Goal: Book appointment/travel/reservation

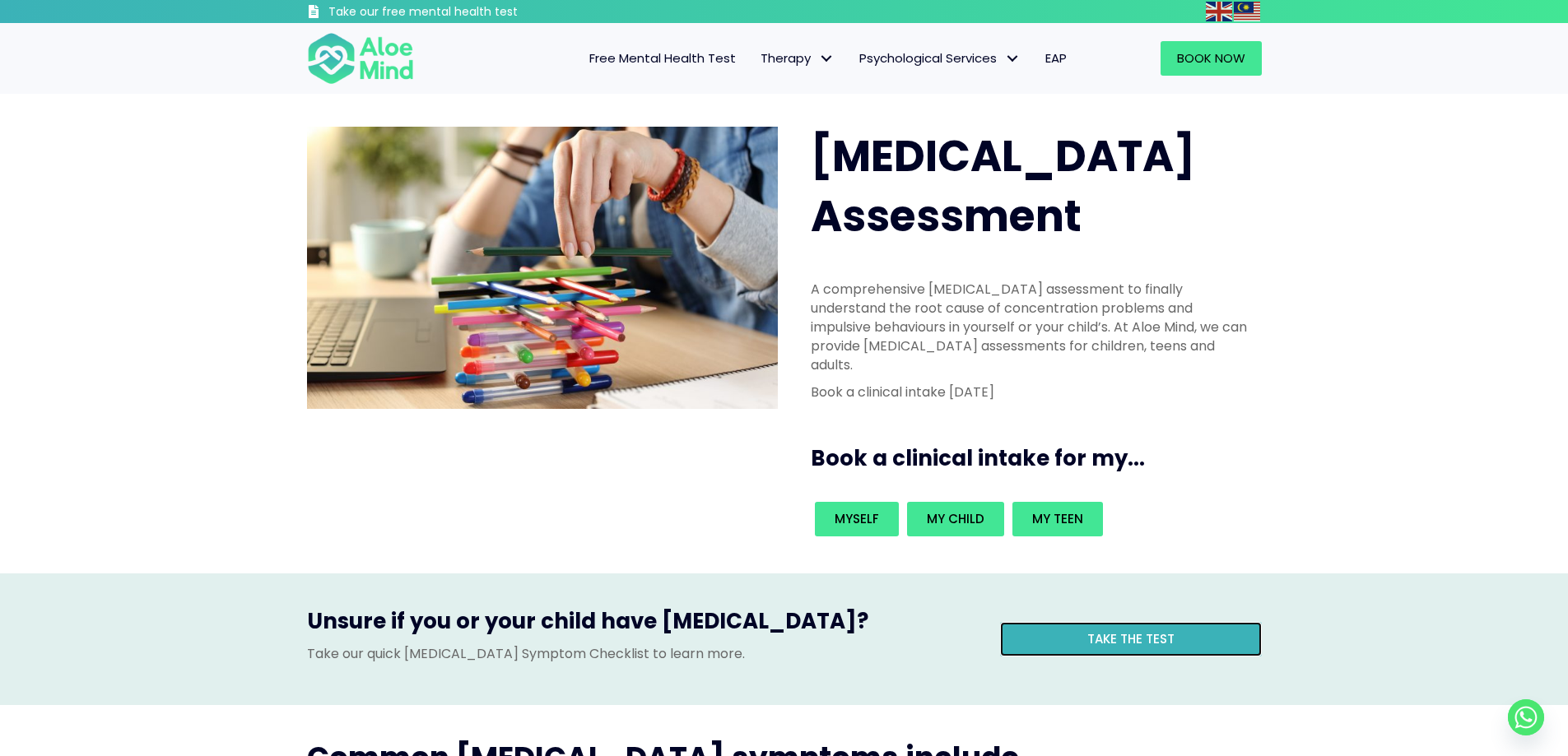
click at [1095, 630] on span "Take the test" at bounding box center [1131, 638] width 87 height 17
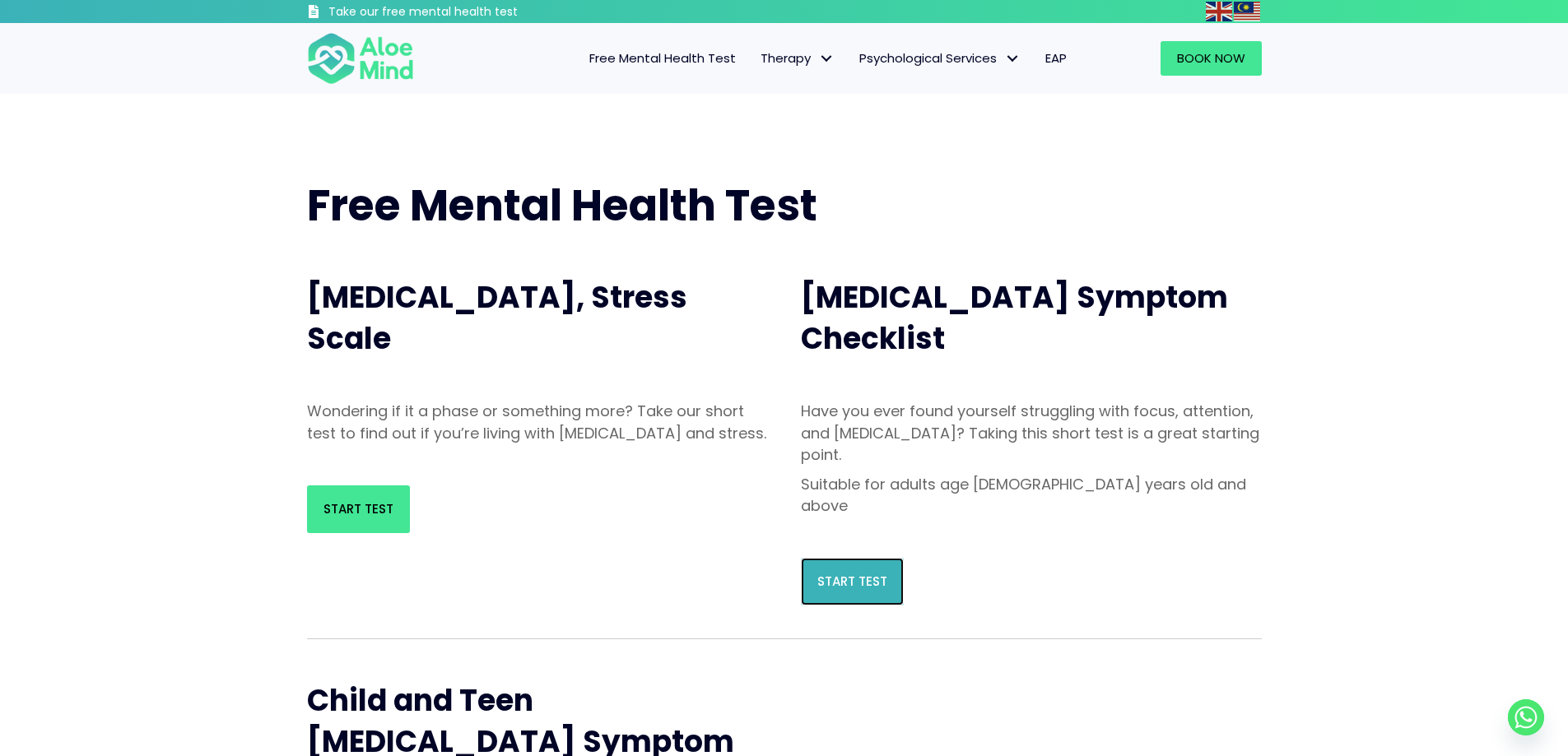
click at [838, 573] on span "Start Test" at bounding box center [852, 581] width 70 height 17
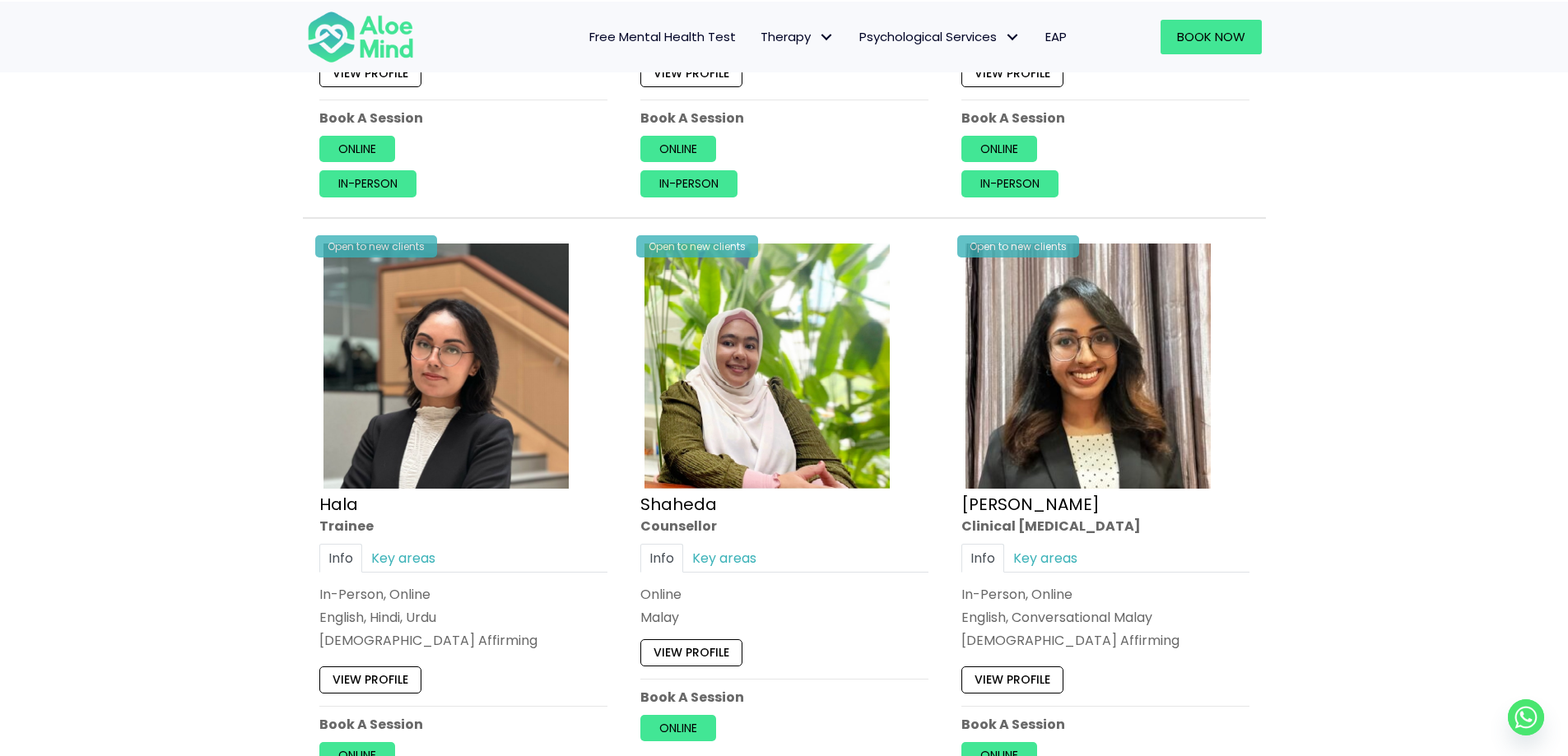
scroll to position [1398, 0]
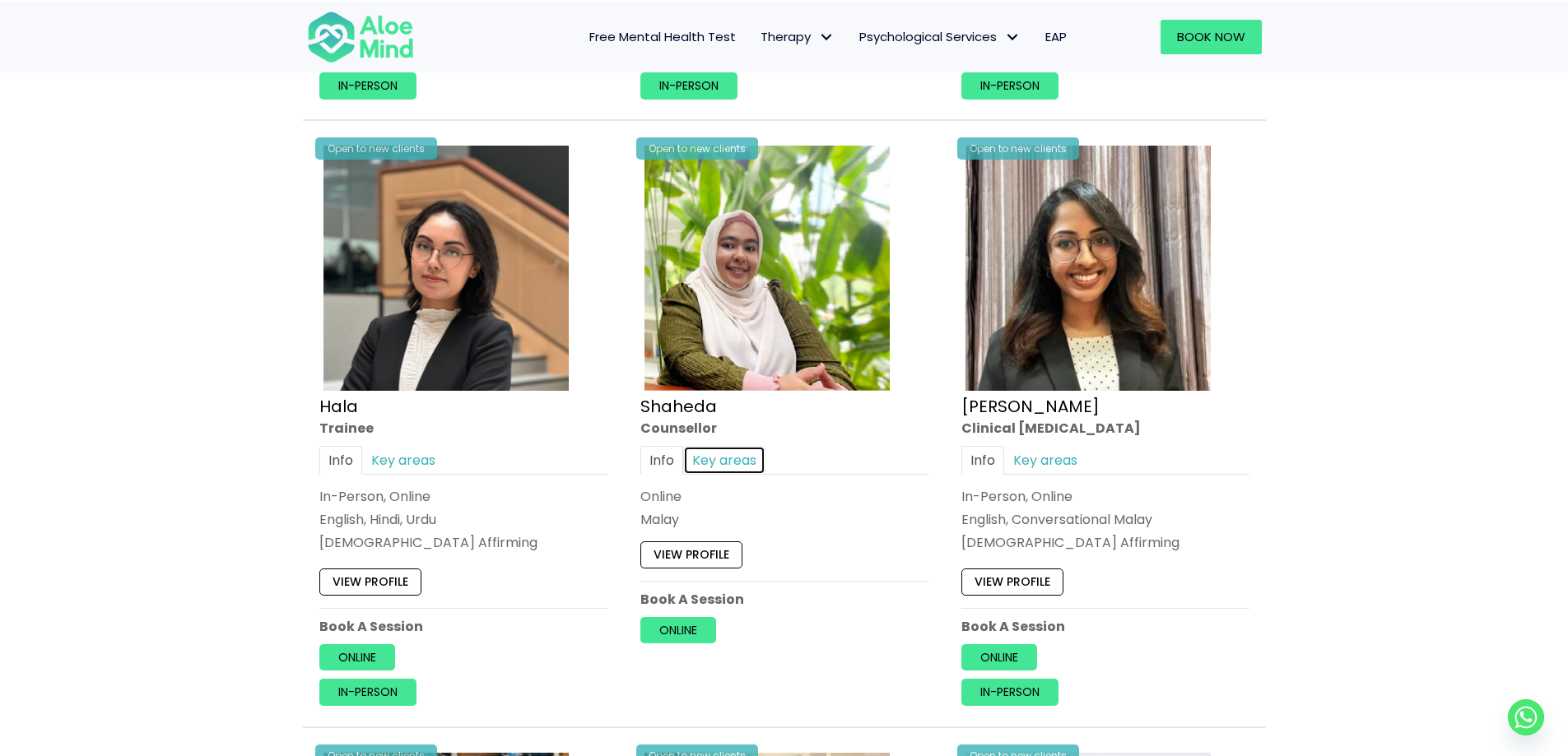
click at [752, 456] on link "Key areas" at bounding box center [724, 460] width 83 height 28
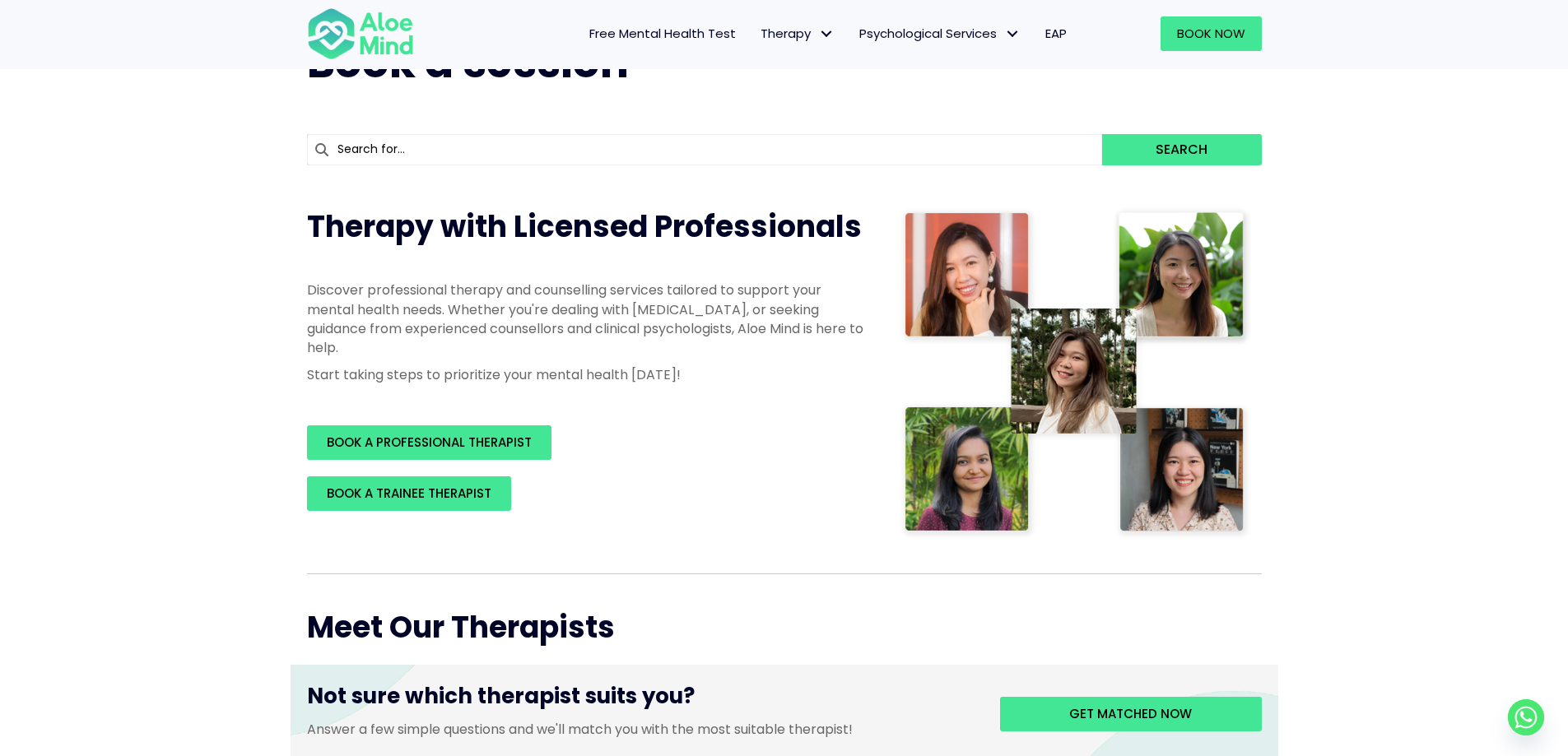
scroll to position [164, 0]
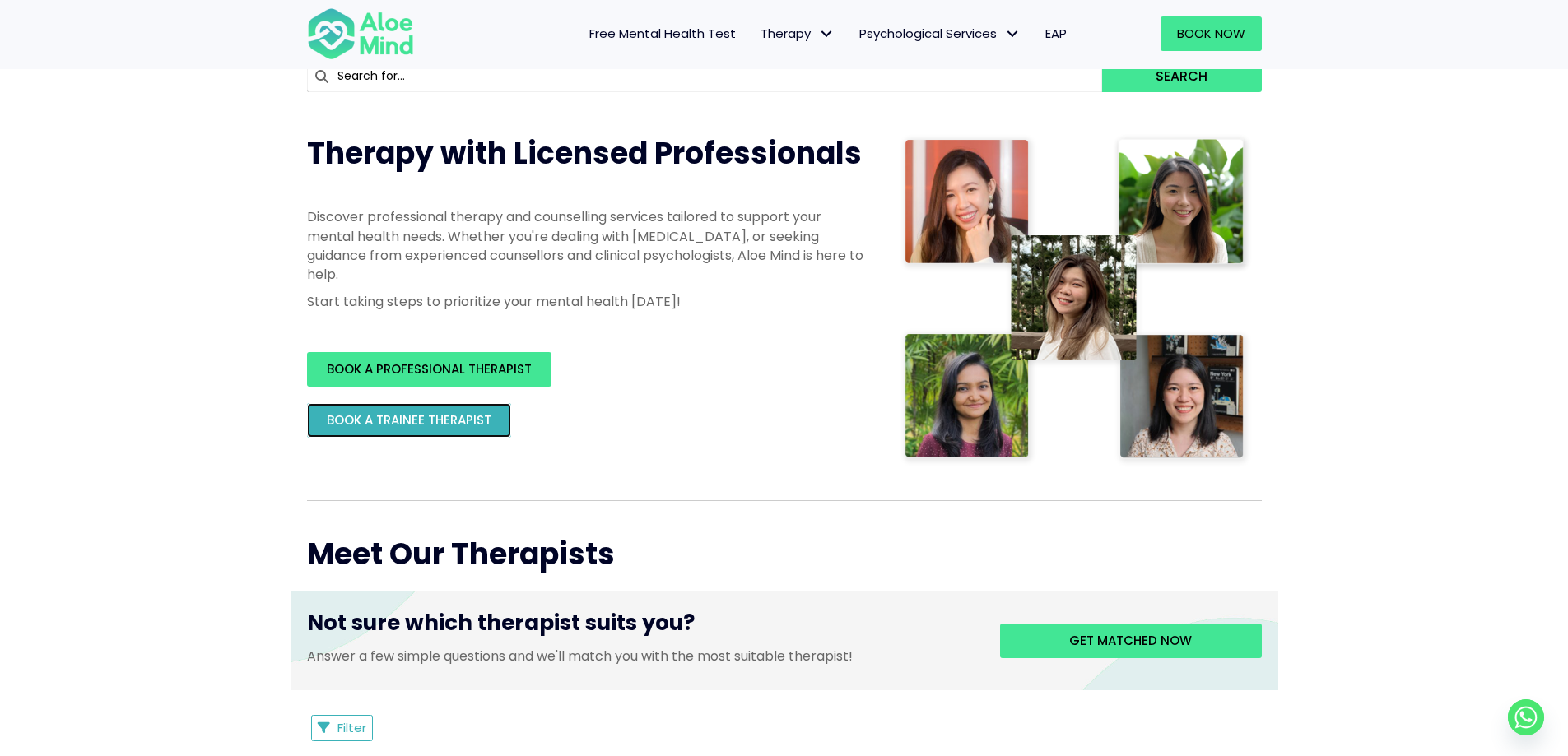
click at [478, 426] on span "BOOK A TRAINEE THERAPIST" at bounding box center [409, 420] width 164 height 17
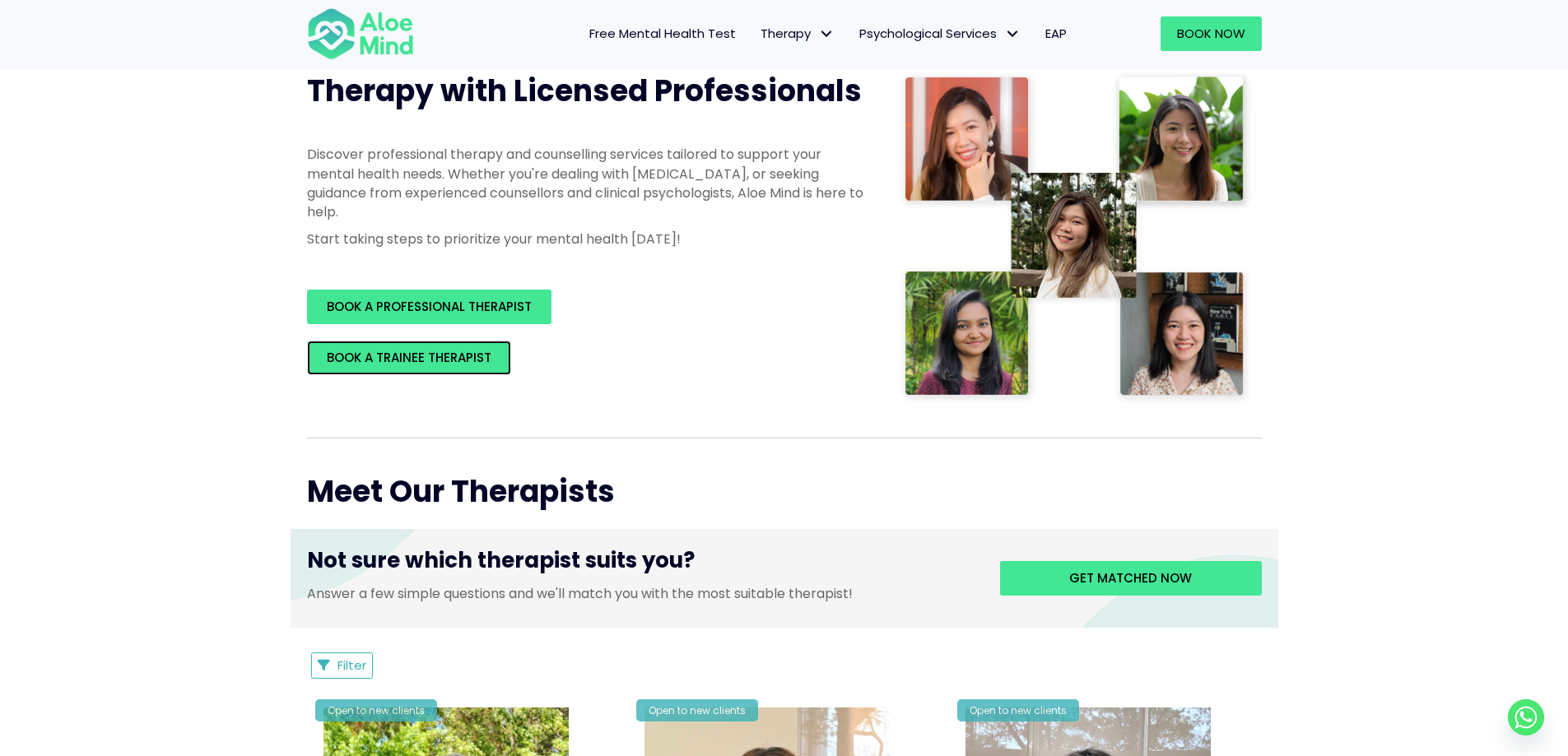
scroll to position [329, 0]
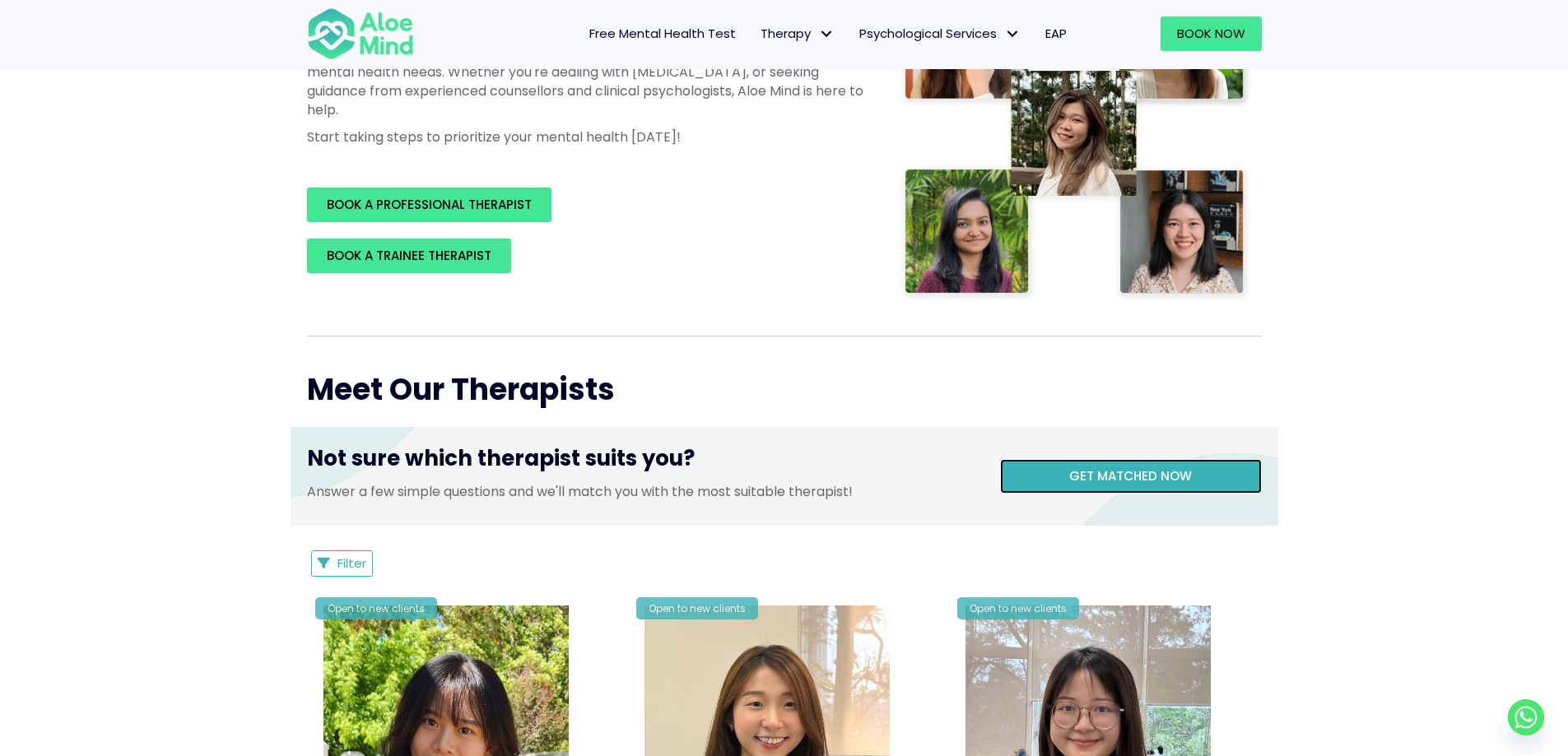
click at [1092, 482] on span "Get matched now" at bounding box center [1130, 476] width 123 height 17
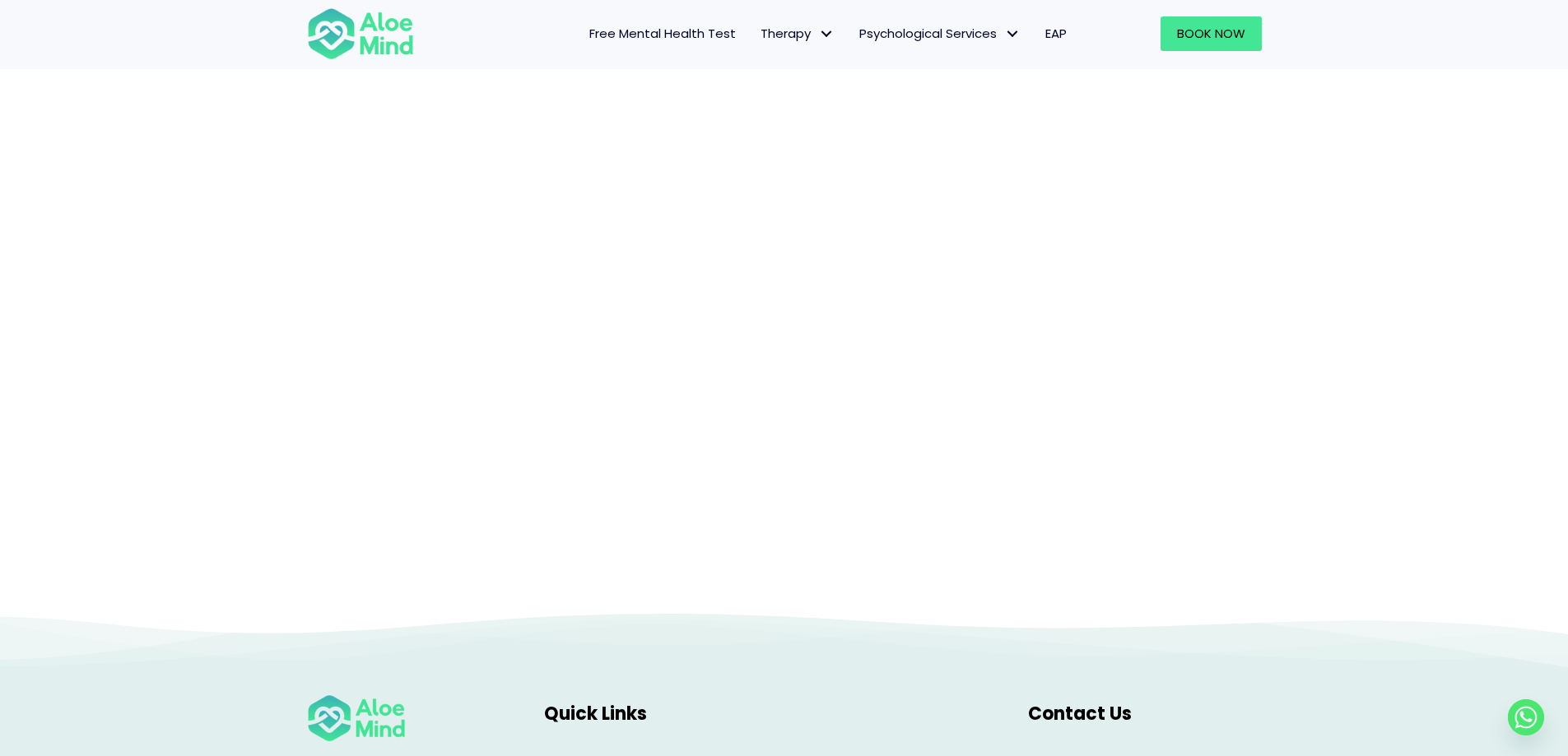
scroll to position [169, 0]
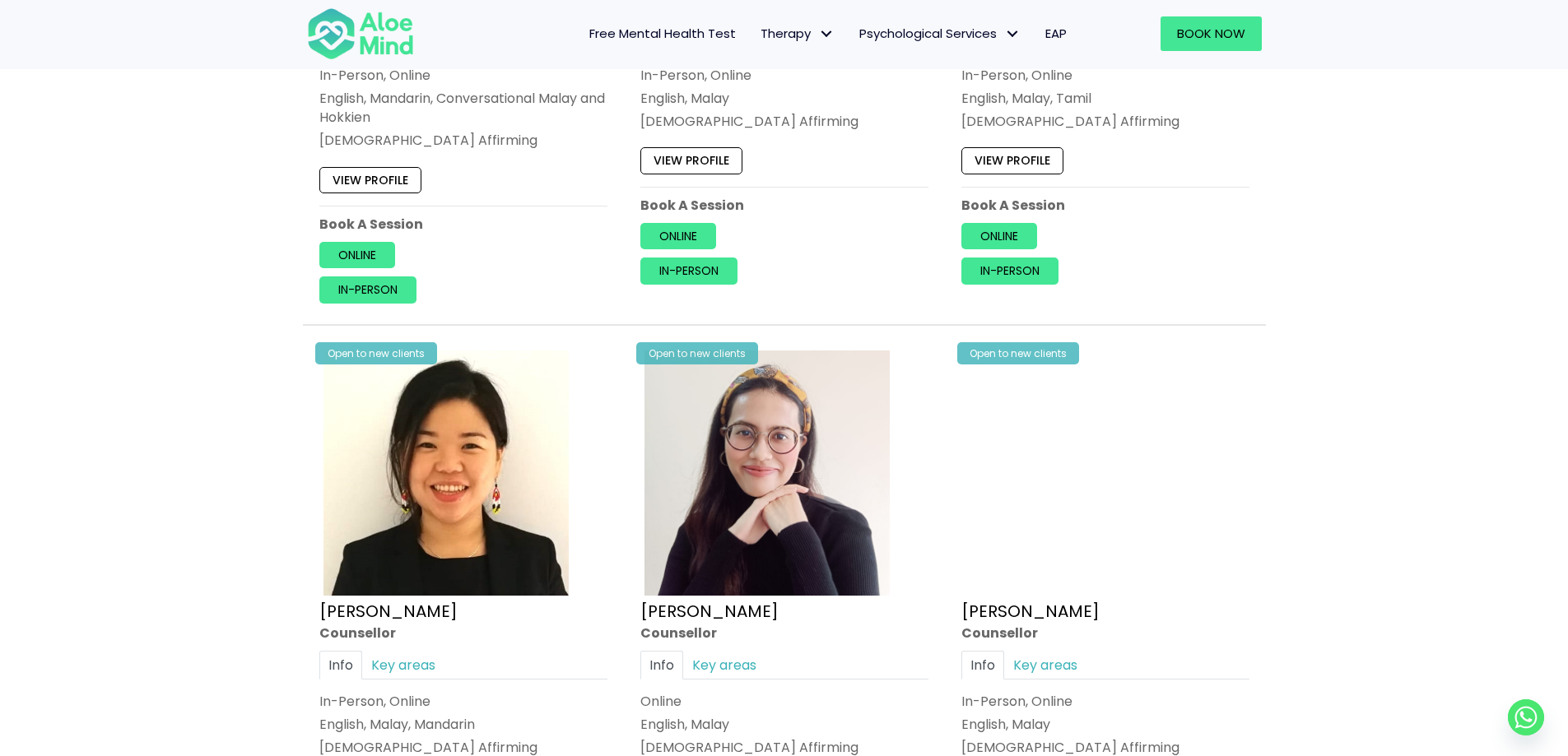
scroll to position [1315, 0]
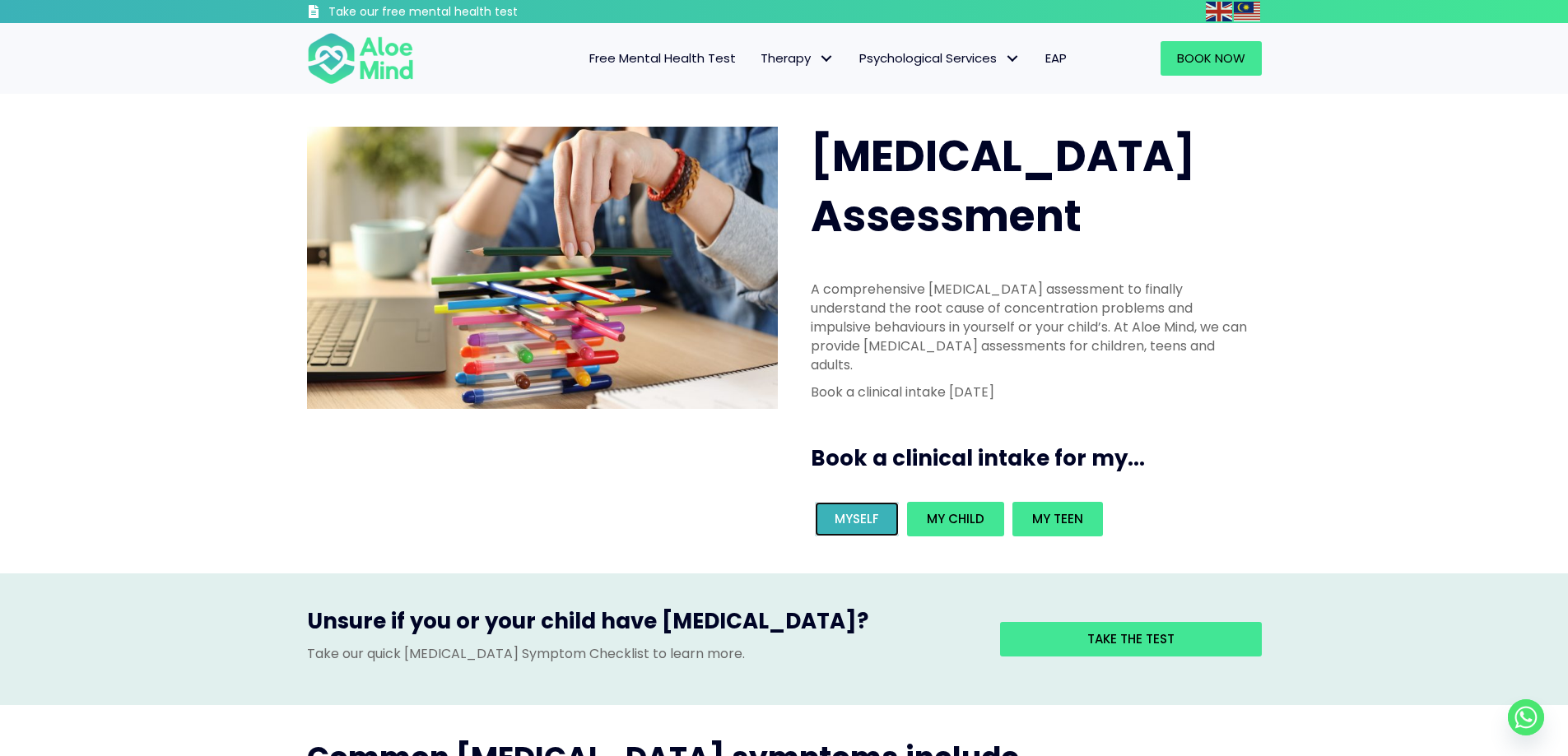
click at [857, 510] on span "Myself" at bounding box center [856, 519] width 45 height 17
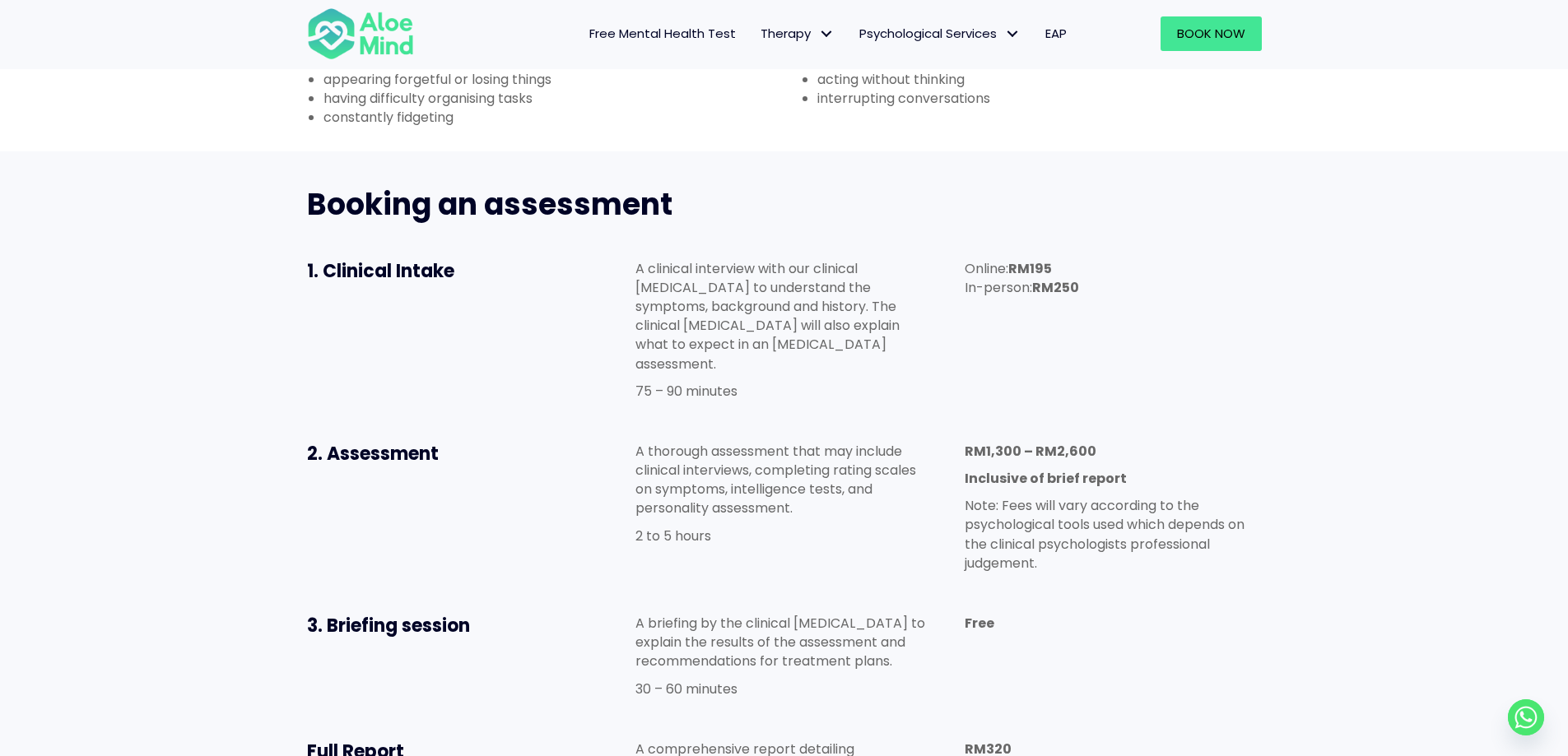
scroll to position [740, 0]
